Goal: Check status: Check status

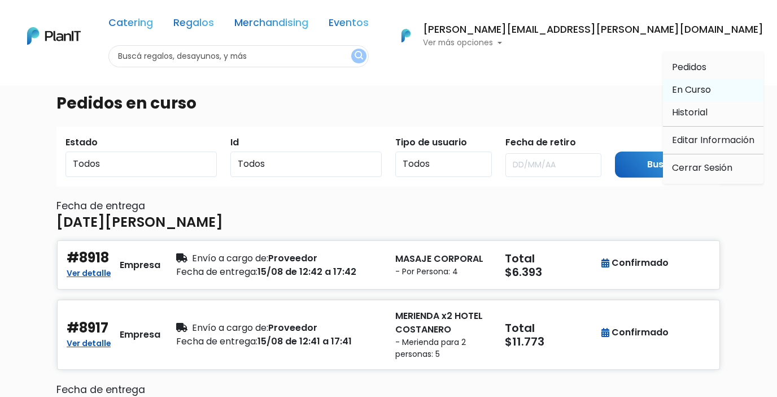
click at [692, 88] on span "En Curso" at bounding box center [691, 89] width 39 height 13
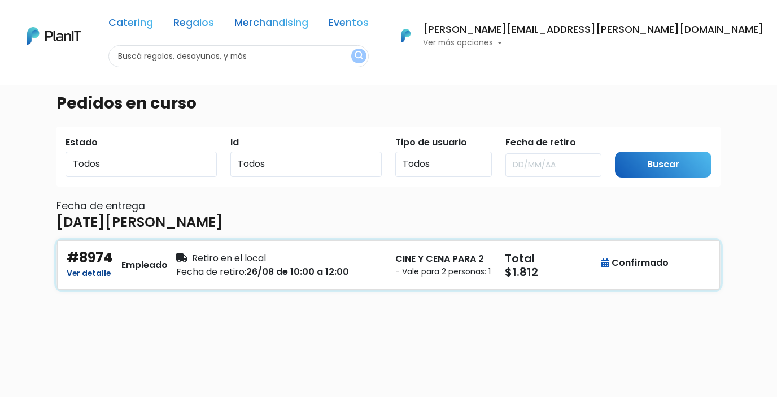
click at [94, 279] on link "Ver detalle" at bounding box center [89, 272] width 44 height 14
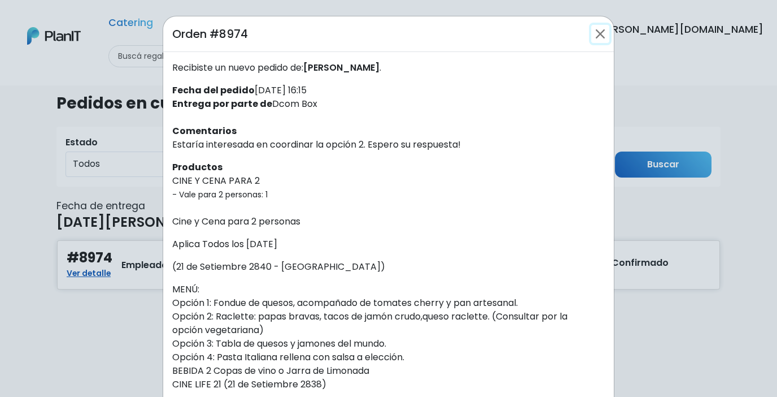
click at [603, 38] on button "Close" at bounding box center [601, 34] width 18 height 18
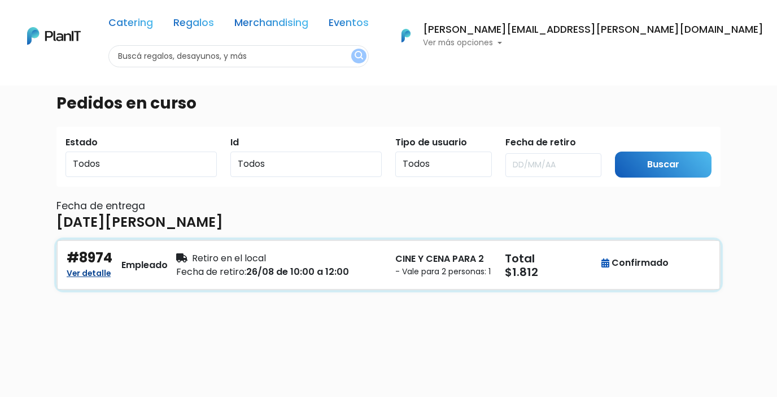
click at [91, 278] on link "Ver detalle" at bounding box center [89, 272] width 44 height 14
